Goal: Find specific page/section: Find specific page/section

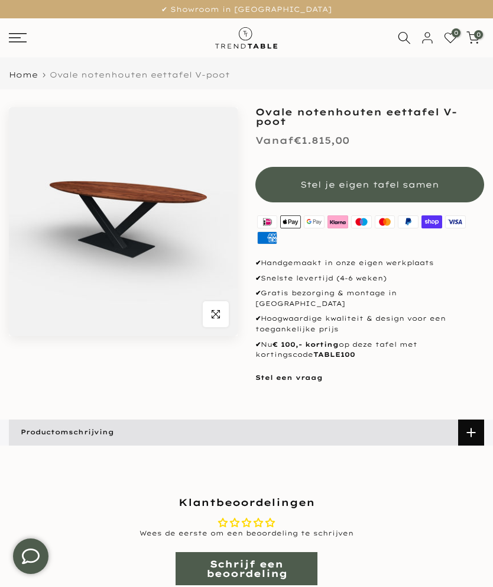
click at [21, 37] on rect at bounding box center [15, 37] width 12 height 1
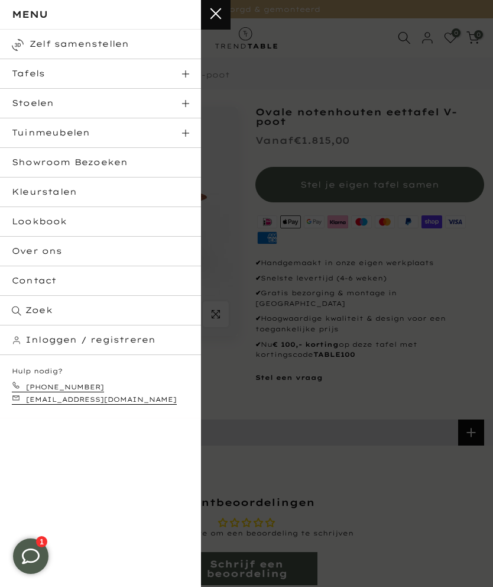
click at [26, 73] on span "Tafels" at bounding box center [28, 73] width 33 height 11
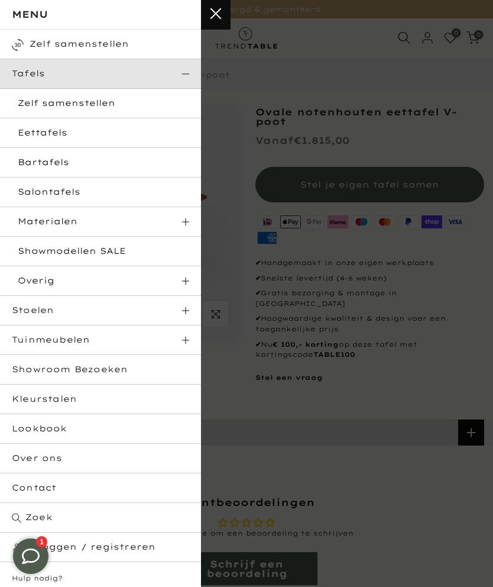
click at [29, 131] on link "Eettafels" at bounding box center [100, 133] width 201 height 30
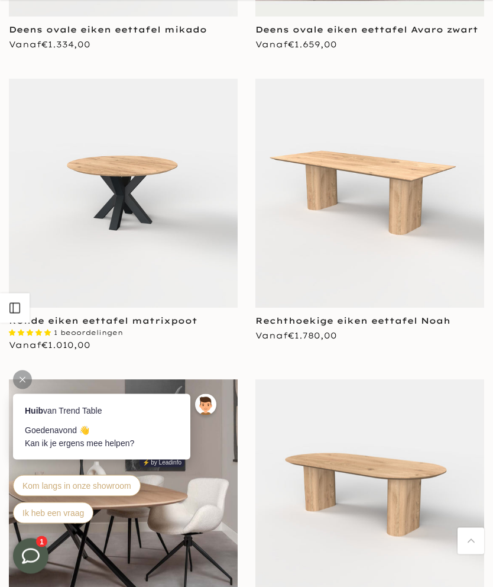
scroll to position [1930, 0]
click at [22, 375] on div at bounding box center [22, 379] width 19 height 19
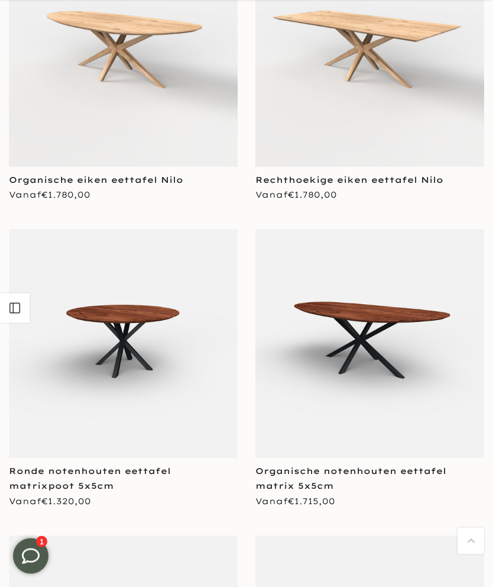
scroll to position [3304, 0]
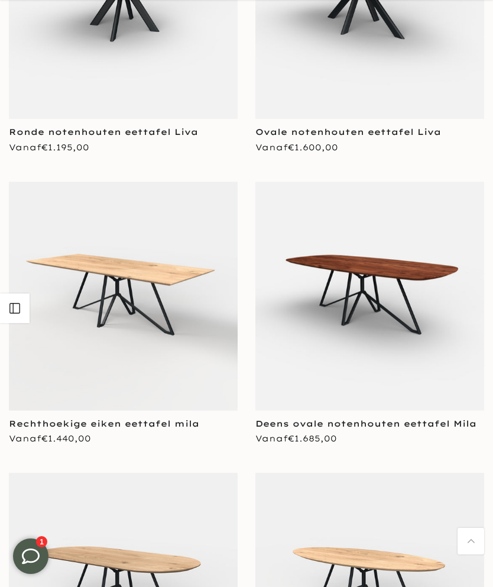
scroll to position [6887, 0]
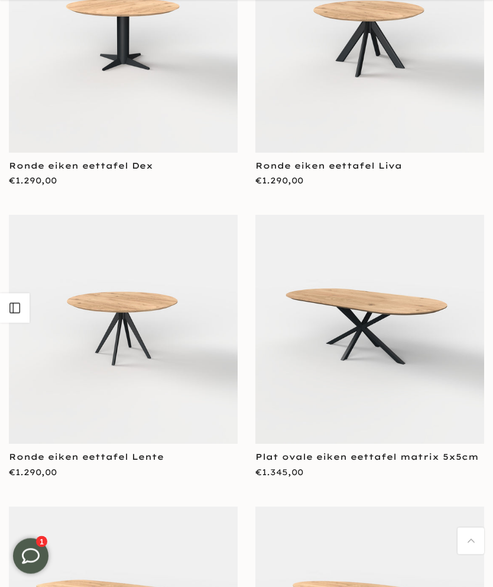
scroll to position [10407, 0]
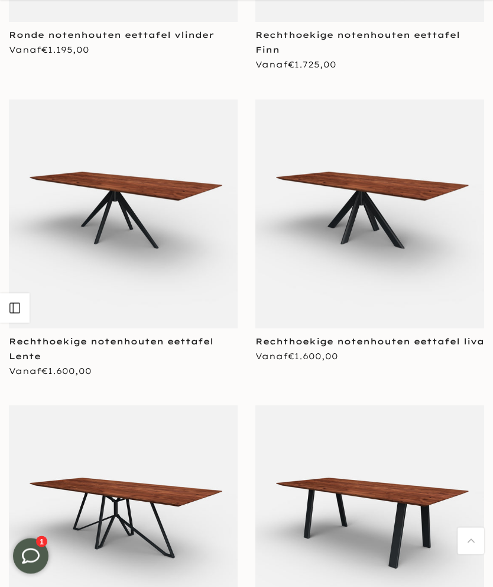
scroll to position [14034, 0]
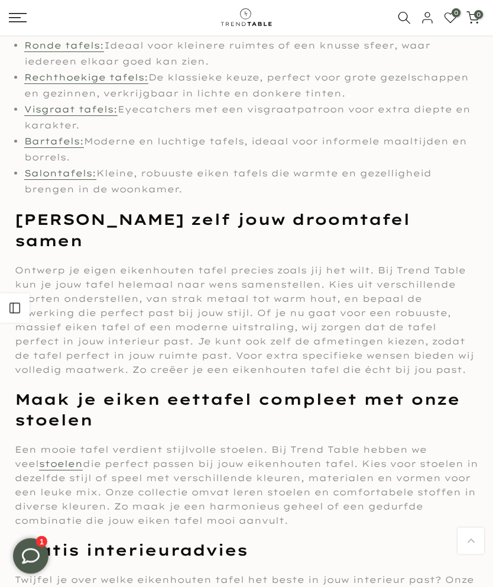
scroll to position [18325, 0]
